Goal: Transaction & Acquisition: Book appointment/travel/reservation

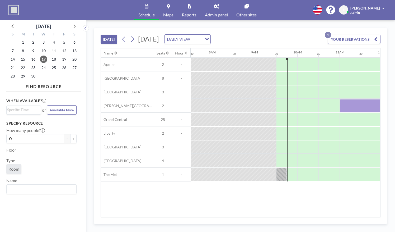
scroll to position [0, 381]
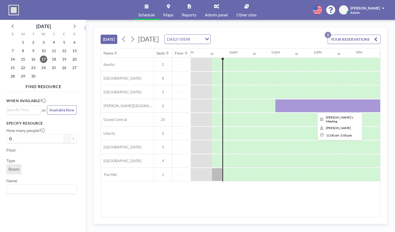
click at [306, 103] on div at bounding box center [338, 105] width 127 height 13
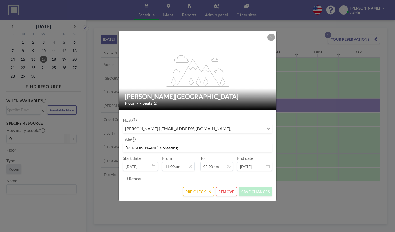
click at [326, 145] on div "flex-grow: 1.2; [PERSON_NAME][GEOGRAPHIC_DATA] Floor: - • Seats: 2 Host [PERSON…" at bounding box center [197, 116] width 395 height 232
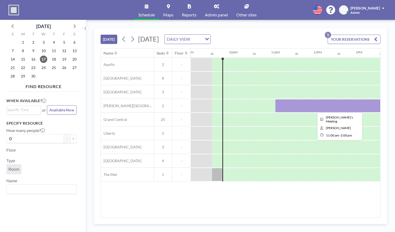
click at [300, 108] on div at bounding box center [338, 105] width 127 height 13
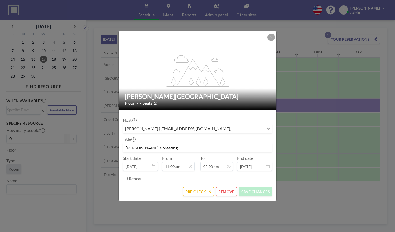
click at [307, 173] on div "flex-grow: 1.2; [PERSON_NAME][GEOGRAPHIC_DATA] Floor: - • Seats: 2 Host [PERSON…" at bounding box center [197, 116] width 395 height 232
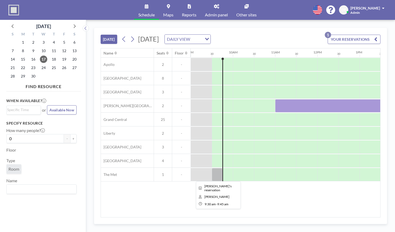
click at [217, 174] on div at bounding box center [217, 174] width 11 height 13
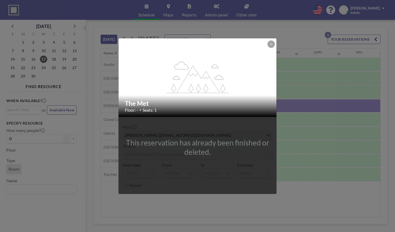
click at [297, 177] on div "flex-grow: 1.2; The Met Floor: - • Seats: 1 This reservation has already been f…" at bounding box center [197, 116] width 395 height 232
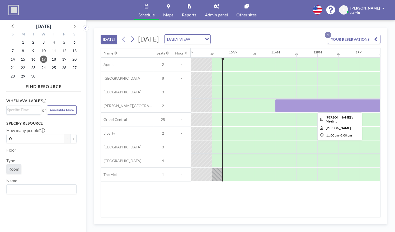
click at [288, 102] on div at bounding box center [338, 105] width 127 height 13
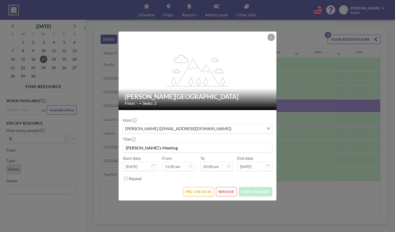
scroll to position [263, 0]
click at [225, 191] on button "REMOVE" at bounding box center [226, 191] width 21 height 9
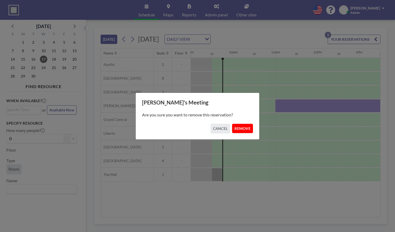
click at [242, 132] on button "REMOVE" at bounding box center [242, 128] width 21 height 9
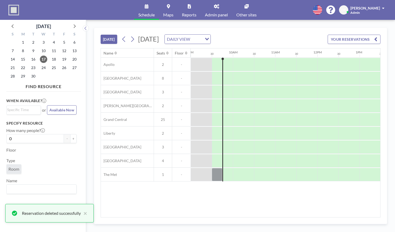
click at [234, 199] on div "Name Seats Floor 12AM 30 1AM 30 2AM 30 3AM 30 4AM 30 5AM 30 6AM 30 7AM 30 8AM 3…" at bounding box center [241, 132] width 280 height 169
click at [219, 168] on div at bounding box center [217, 174] width 11 height 13
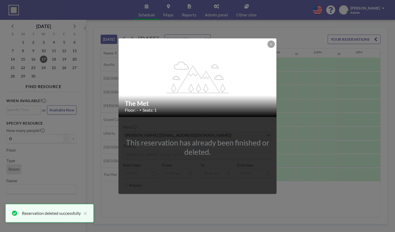
click at [234, 196] on div "flex-grow: 1.2; The Met Floor: - • Seats: 1 This reservation has already been f…" at bounding box center [197, 116] width 395 height 232
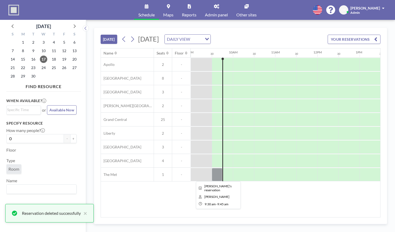
click at [220, 170] on div at bounding box center [217, 174] width 11 height 13
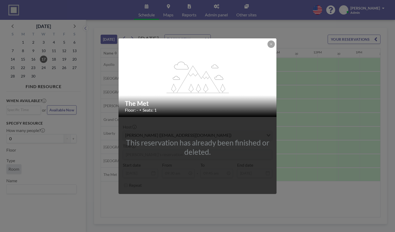
click at [222, 205] on div "flex-grow: 1.2; The Met Floor: - • Seats: 1 This reservation has already been f…" at bounding box center [197, 116] width 395 height 232
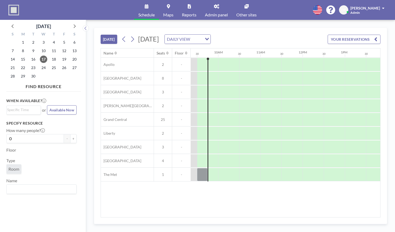
scroll to position [0, 396]
click at [201, 7] on link "Admin panel" at bounding box center [216, 10] width 31 height 20
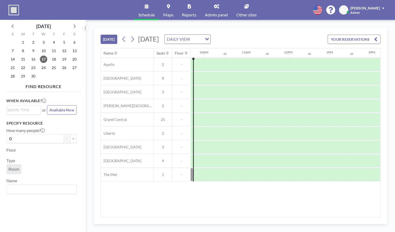
scroll to position [0, 411]
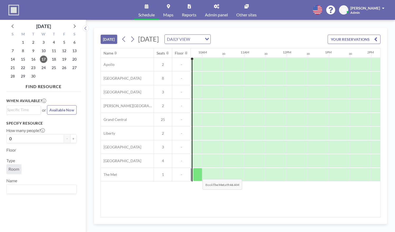
click at [198, 174] on div at bounding box center [197, 174] width 9 height 13
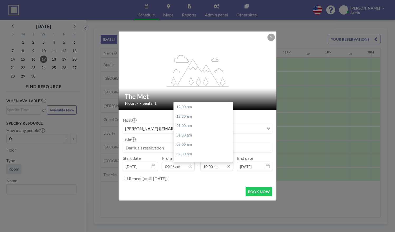
scroll to position [188, 0]
click at [207, 166] on input "10:00 am" at bounding box center [217, 166] width 33 height 9
drag, startPoint x: 232, startPoint y: 128, endPoint x: 231, endPoint y: 131, distance: 3.3
click at [231, 131] on div at bounding box center [232, 134] width 2 height 8
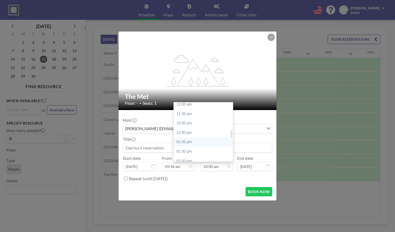
click at [201, 142] on div "01:00 pm" at bounding box center [205, 142] width 62 height 10
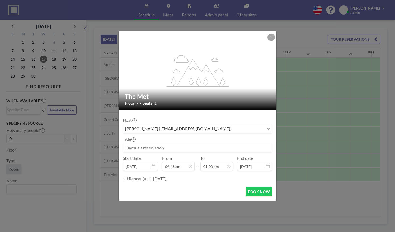
scroll to position [244, 0]
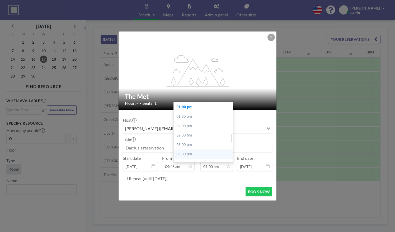
click at [193, 149] on div "03:00 pm" at bounding box center [205, 145] width 62 height 10
click at [215, 164] on input "03:00 pm" at bounding box center [217, 166] width 33 height 9
drag, startPoint x: 232, startPoint y: 142, endPoint x: 231, endPoint y: 136, distance: 6.2
click at [231, 136] on div at bounding box center [232, 137] width 2 height 8
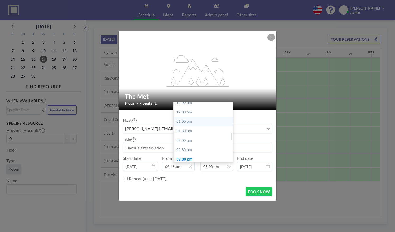
click at [197, 123] on div "01:00 pm" at bounding box center [205, 122] width 62 height 10
type input "01:00 pm"
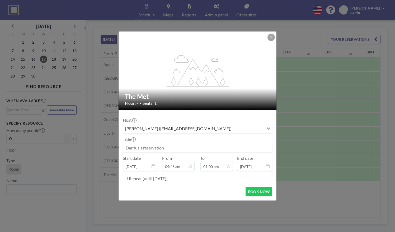
click at [163, 146] on input at bounding box center [197, 147] width 149 height 9
type input "Farhad's meeting"
click at [260, 193] on button "BOOK NOW" at bounding box center [259, 191] width 27 height 9
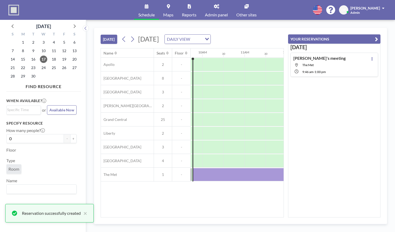
scroll to position [0, 0]
click at [383, 42] on div "TODAY Wednesday, September 17, 2025 DAILY VIEW Loading... Name Seats Floor 12AM…" at bounding box center [240, 126] width 293 height 196
click at [376, 39] on icon "button" at bounding box center [376, 39] width 3 height 6
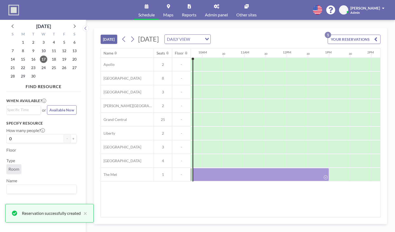
click at [242, 214] on div "Name Seats Floor 12AM 30 1AM 30 2AM 30 3AM 30 4AM 30 5AM 30 6AM 30 7AM 30 8AM 3…" at bounding box center [241, 132] width 280 height 169
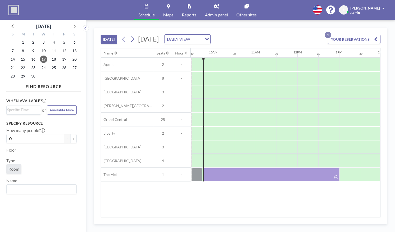
scroll to position [0, 402]
click at [209, 60] on div at bounding box center [207, 64] width 9 height 13
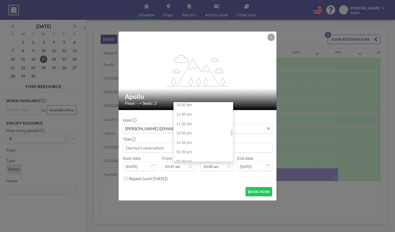
scroll to position [203, 0]
click at [231, 133] on div at bounding box center [232, 133] width 2 height 8
click at [201, 146] on div "01:00 pm" at bounding box center [205, 148] width 62 height 10
type input "01:00 pm"
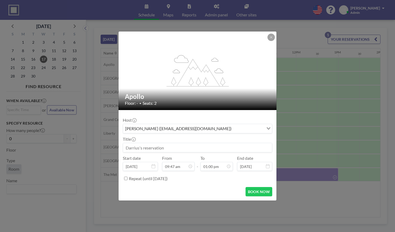
scroll to position [244, 0]
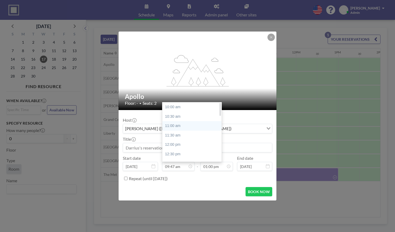
click at [177, 125] on div "11:00 am" at bounding box center [194, 126] width 62 height 10
type input "11:00 am"
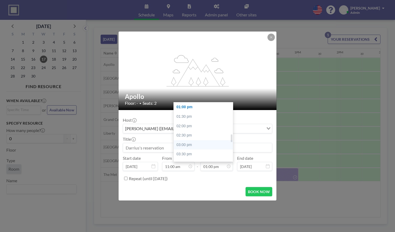
scroll to position [0, 444]
click at [202, 124] on div "02:00 pm" at bounding box center [205, 126] width 62 height 10
type input "02:00 pm"
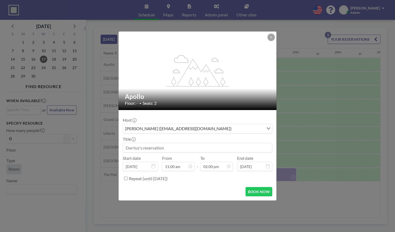
scroll to position [263, 0]
click at [168, 148] on input at bounding box center [197, 147] width 149 height 9
type input ":"
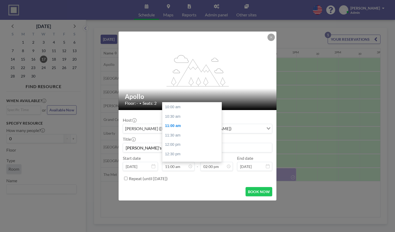
scroll to position [19, 0]
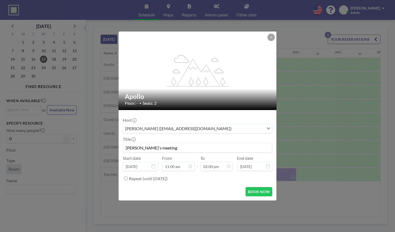
type input "Louisa's meeting"
click at [204, 181] on div "Repeat (until March 16, 2026)" at bounding box center [201, 178] width 144 height 9
click at [265, 191] on button "BOOK NOW" at bounding box center [259, 191] width 27 height 9
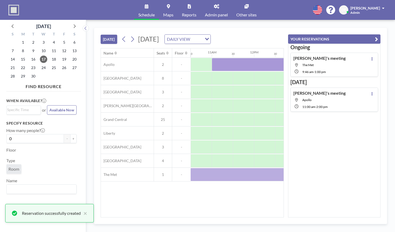
scroll to position [0, 0]
click at [379, 41] on button "YOUR RESERVATIONS" at bounding box center [334, 38] width 92 height 9
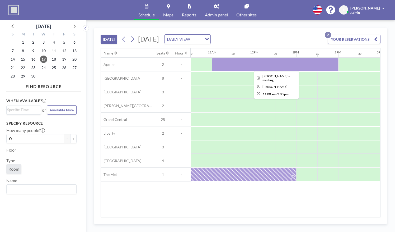
click at [258, 68] on div at bounding box center [275, 64] width 127 height 13
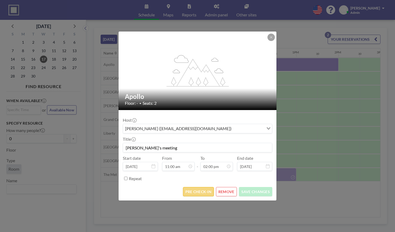
click at [192, 190] on button "PRE CHECK-IN" at bounding box center [198, 191] width 31 height 9
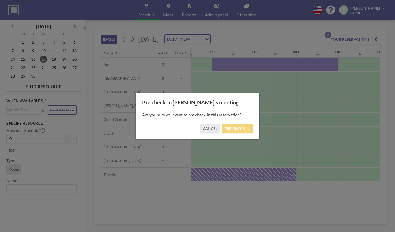
click at [240, 125] on button "PRE CHECK-IN" at bounding box center [237, 128] width 31 height 9
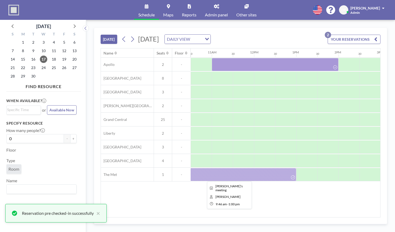
click at [239, 172] on div at bounding box center [228, 174] width 136 height 13
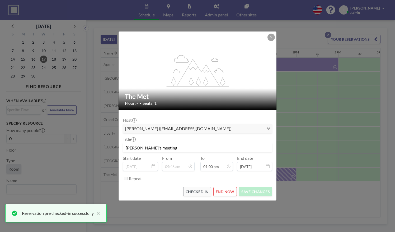
click at [201, 185] on form "Host Darrius Thompson (dthompson@bottomline.org) Loading... Title Farhad's meet…" at bounding box center [198, 155] width 158 height 90
click at [302, 208] on div "flex-grow: 1.2; The Met Floor: - • Seats: 1 Host Darrius Thompson (dthompson@bo…" at bounding box center [197, 116] width 395 height 232
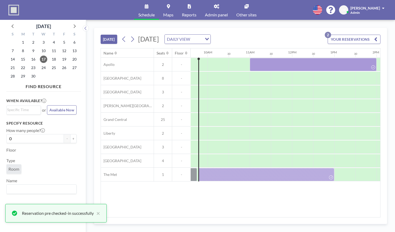
scroll to position [0, 408]
